Goal: Communication & Community: Answer question/provide support

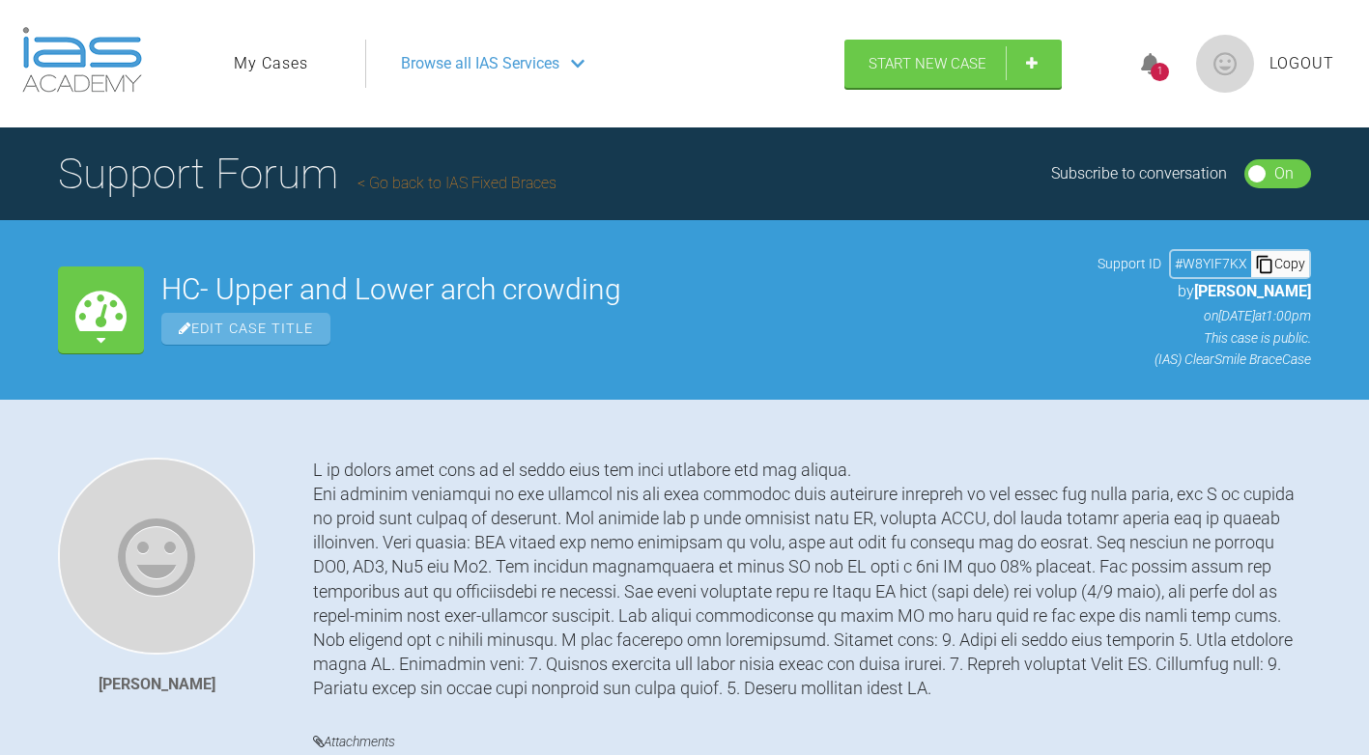
click at [1160, 67] on div "1" at bounding box center [1159, 72] width 18 height 18
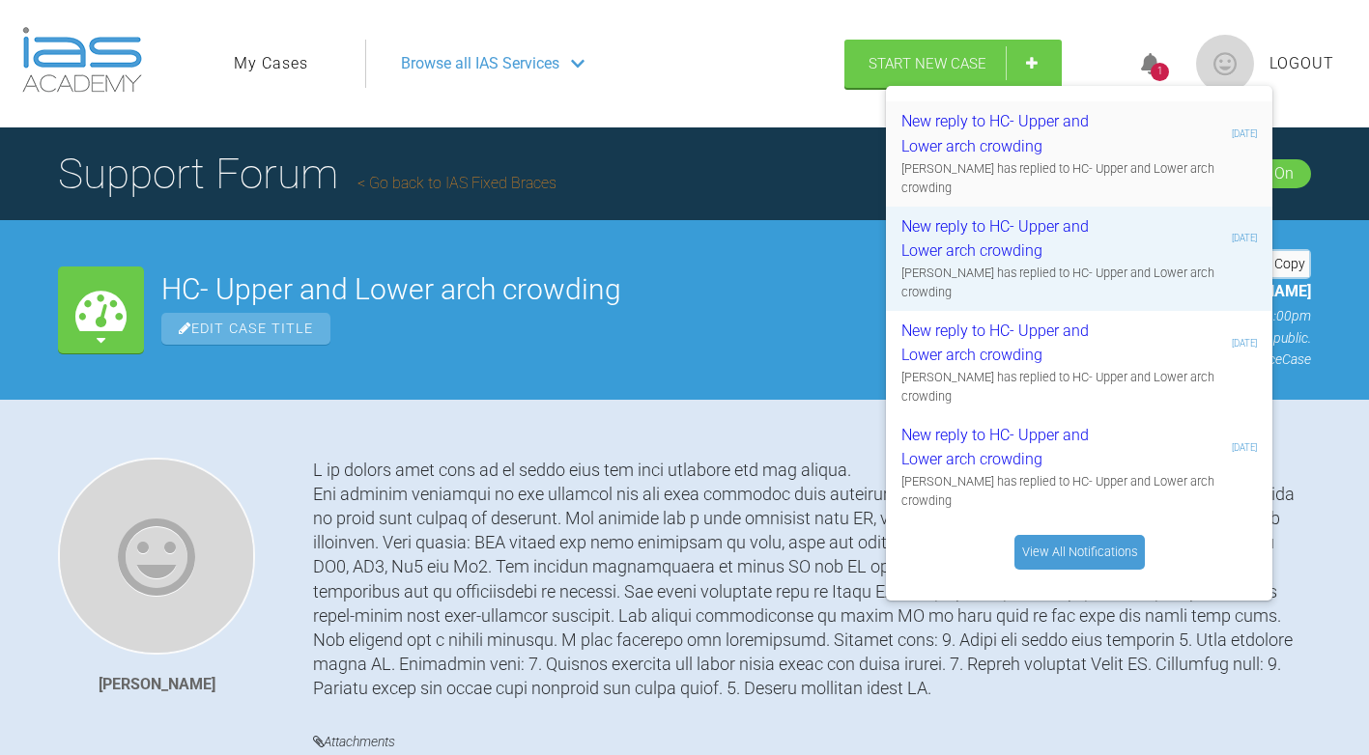
click at [1029, 137] on div "New reply to HC- Upper and Lower arch crowding" at bounding box center [1016, 133] width 231 height 49
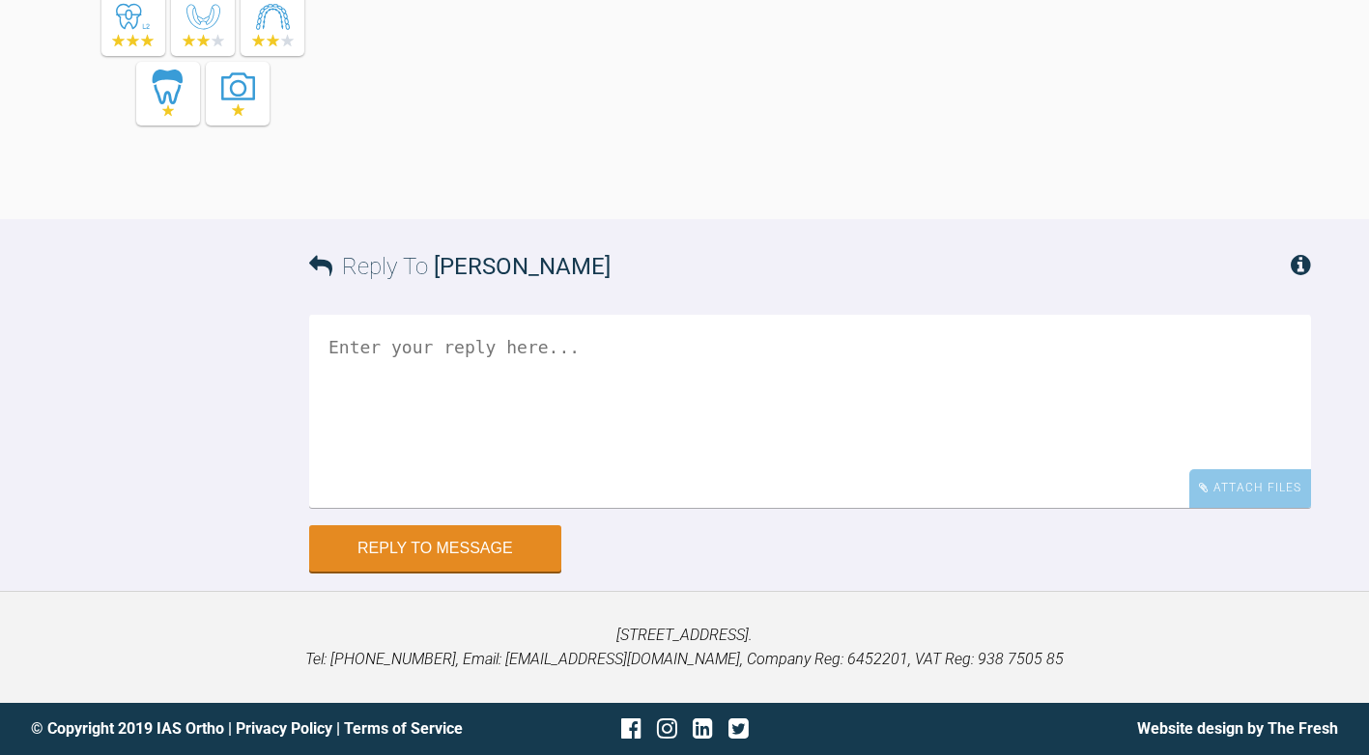
scroll to position [8114, 0]
paste textarea "https://clinics.iaslab.co.uk/#/clinic/patient/119996"
drag, startPoint x: 436, startPoint y: 449, endPoint x: 245, endPoint y: 447, distance: 190.3
click at [245, 447] on div "Reply To Utpalendu Bose https://clinics.iaslab.co.uk/#/clinic/patient/119996 le…" at bounding box center [684, 395] width 1369 height 352
type textarea "https://clinics.iaslab.co.uk/#/clinic/patient/119996 thank you"
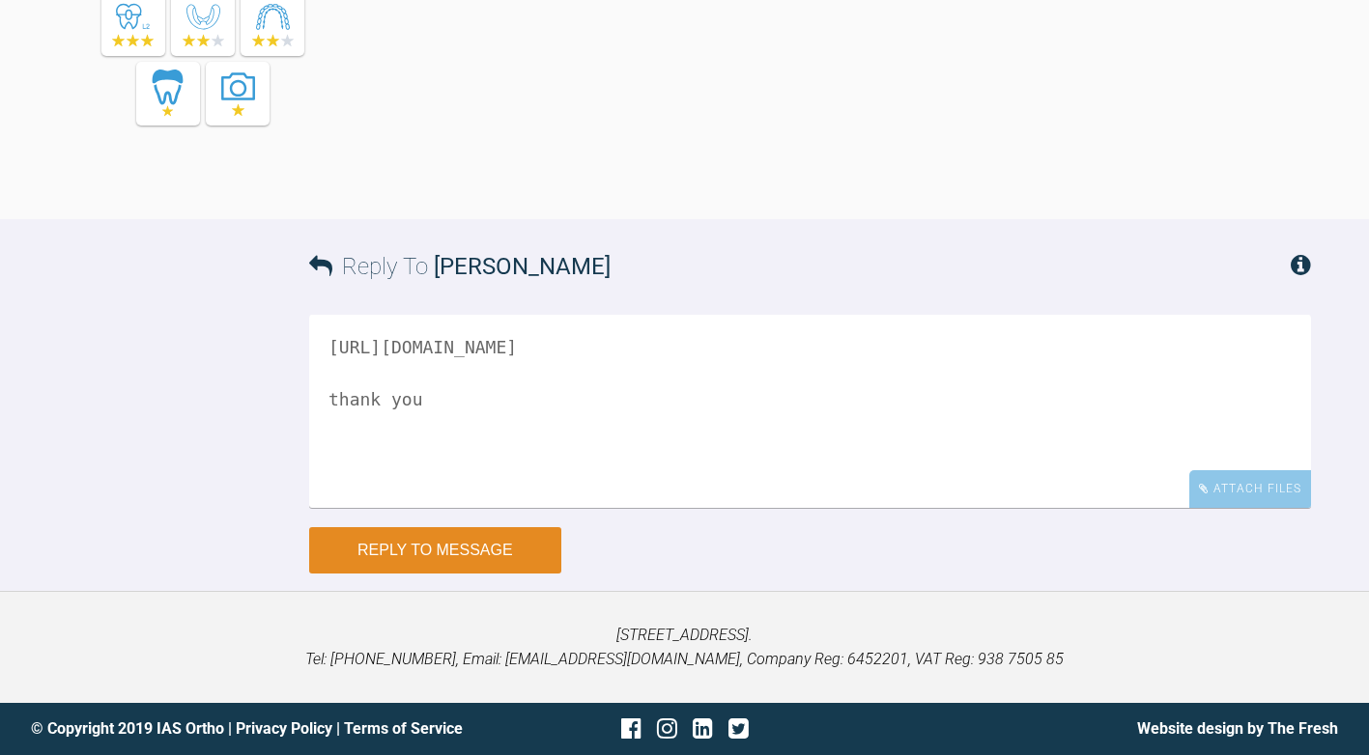
click at [477, 574] on button "Reply to Message" at bounding box center [435, 550] width 252 height 46
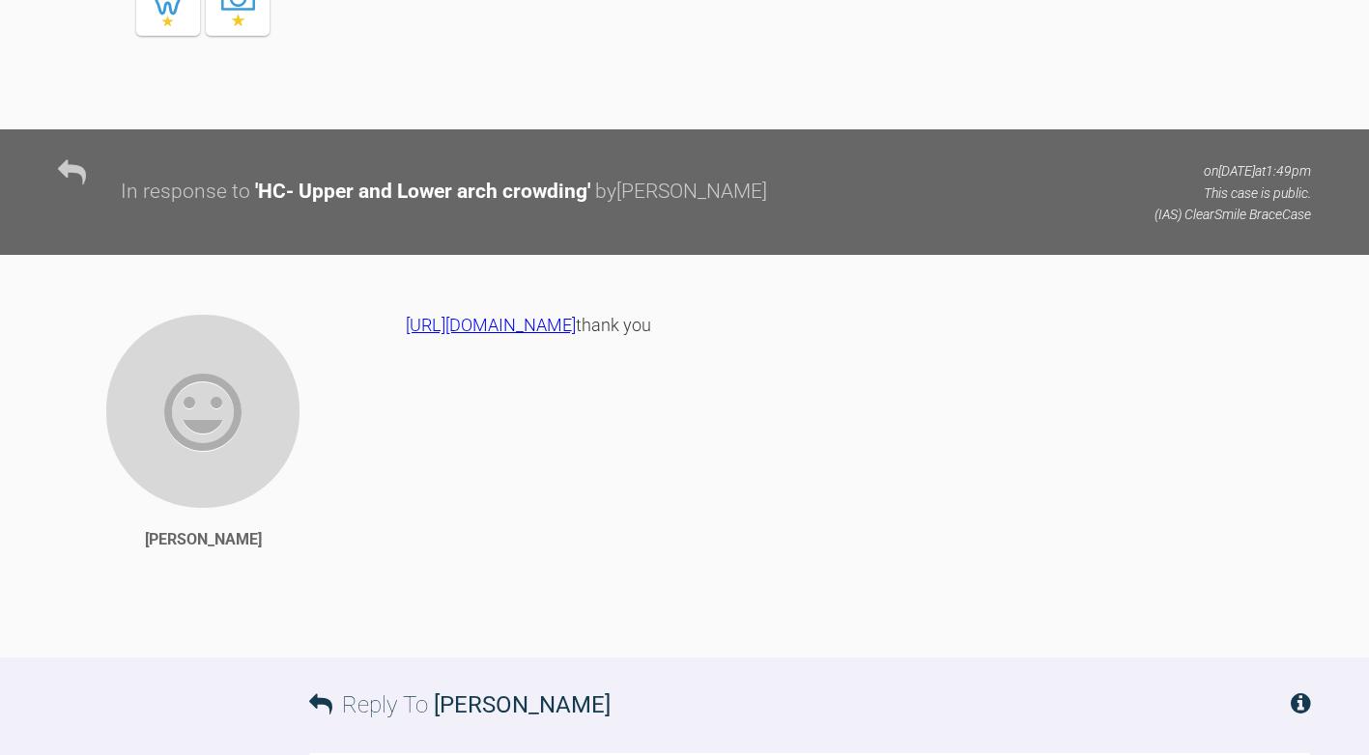
scroll to position [7167, 0]
